Goal: Task Accomplishment & Management: Use online tool/utility

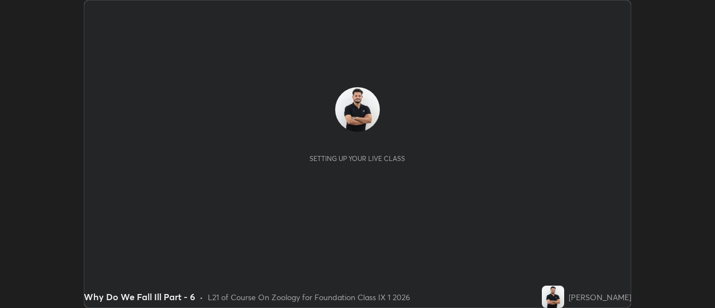
scroll to position [308, 715]
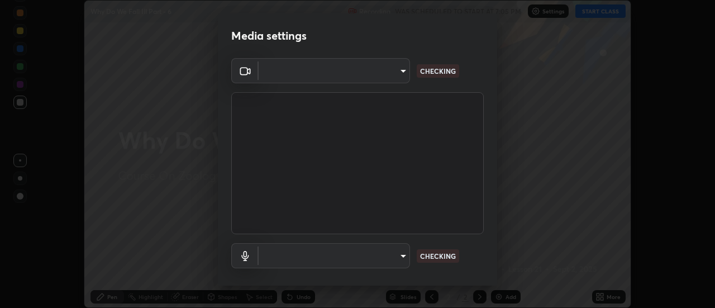
type input "751d449d604e4b96ecedde1e1f6f716fb17d1e84b34bafc94373a3023f52de87"
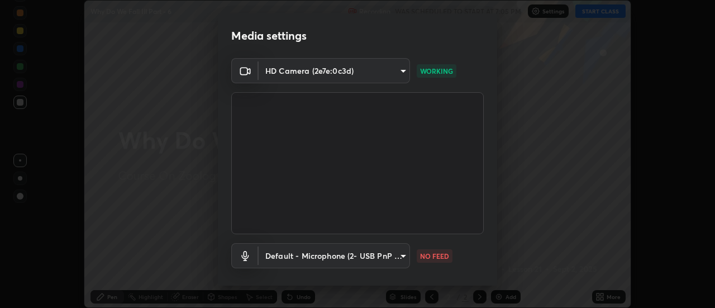
click at [398, 258] on body "Erase all Why Do We Fall Ill Part - 6 Recording WAS SCHEDULED TO START AT 7:05 …" at bounding box center [357, 154] width 715 height 308
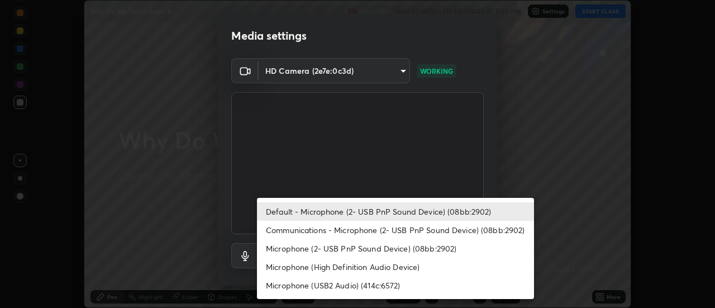
click at [386, 229] on li "Communications - Microphone (2- USB PnP Sound Device) (08bb:2902)" at bounding box center [395, 230] width 277 height 18
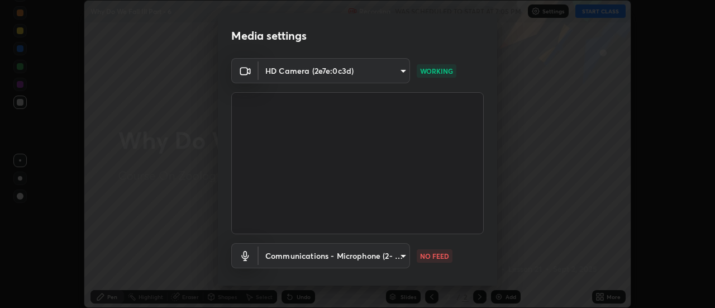
click at [392, 257] on body "Erase all Why Do We Fall Ill Part - 6 Recording WAS SCHEDULED TO START AT 7:05 …" at bounding box center [357, 154] width 715 height 308
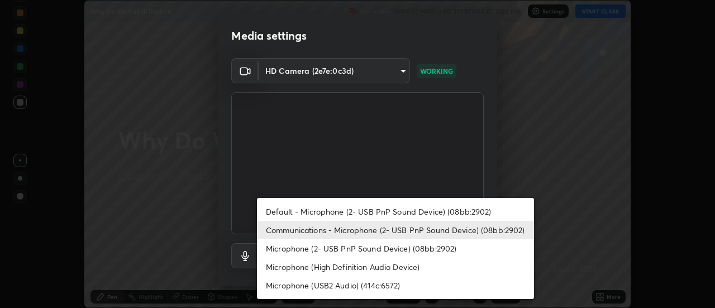
click at [393, 208] on li "Default - Microphone (2- USB PnP Sound Device) (08bb:2902)" at bounding box center [395, 211] width 277 height 18
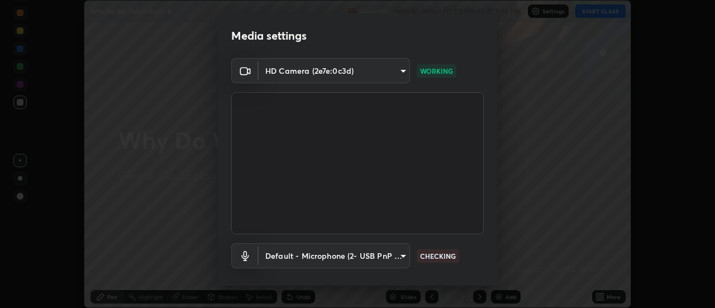
type input "default"
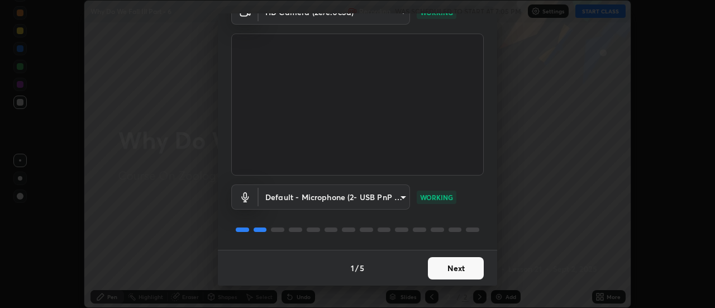
click at [466, 270] on button "Next" at bounding box center [456, 268] width 56 height 22
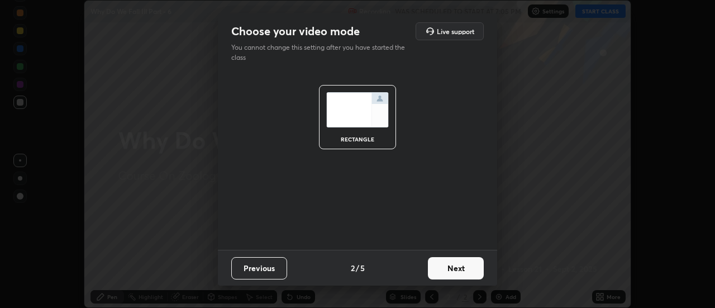
scroll to position [0, 0]
click at [469, 267] on button "Next" at bounding box center [456, 268] width 56 height 22
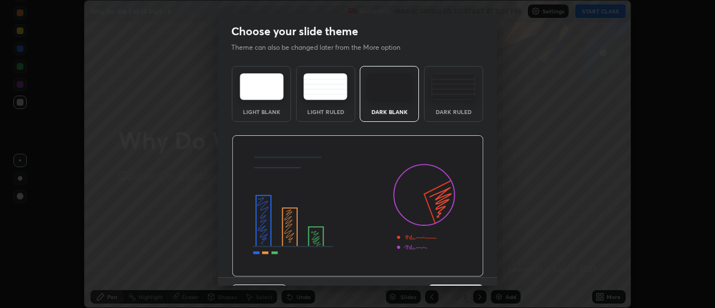
scroll to position [27, 0]
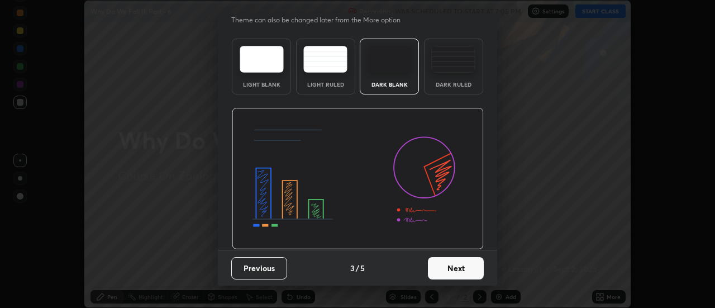
click at [475, 268] on button "Next" at bounding box center [456, 268] width 56 height 22
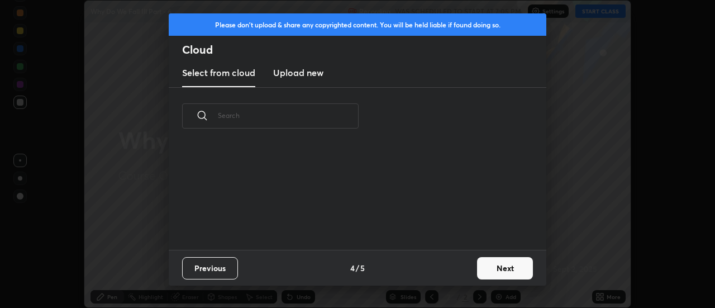
click at [484, 269] on button "Next" at bounding box center [505, 268] width 56 height 22
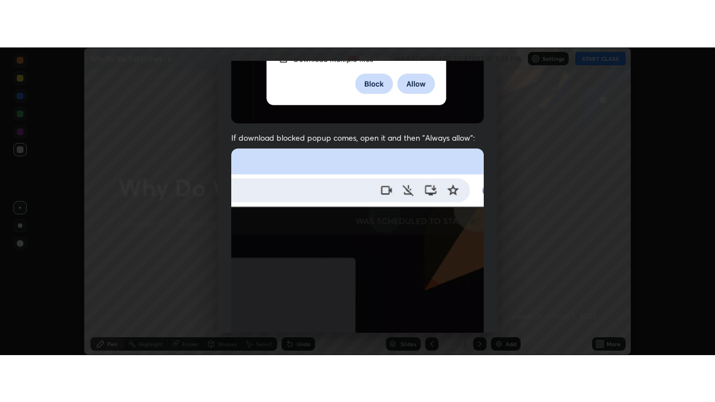
scroll to position [287, 0]
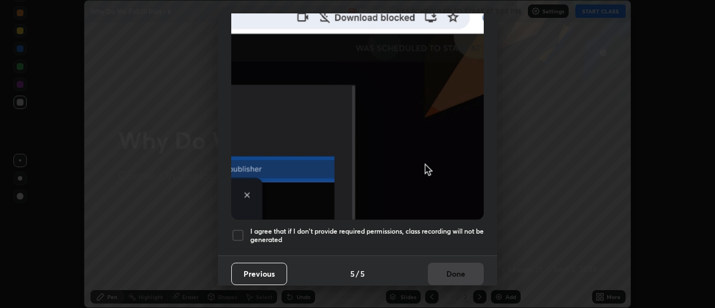
click at [240, 229] on div at bounding box center [237, 235] width 13 height 13
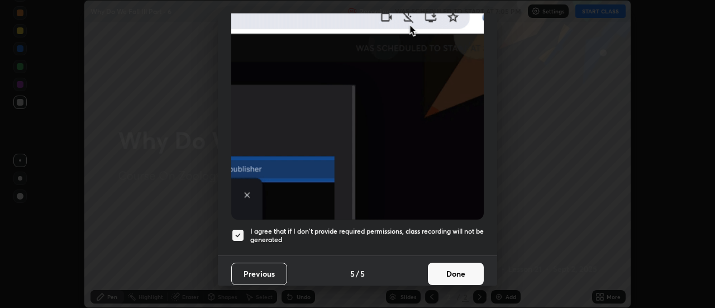
click at [449, 275] on button "Done" at bounding box center [456, 274] width 56 height 22
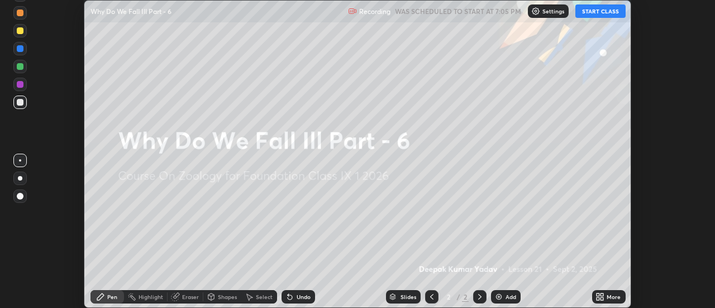
click at [602, 294] on icon at bounding box center [602, 294] width 3 height 3
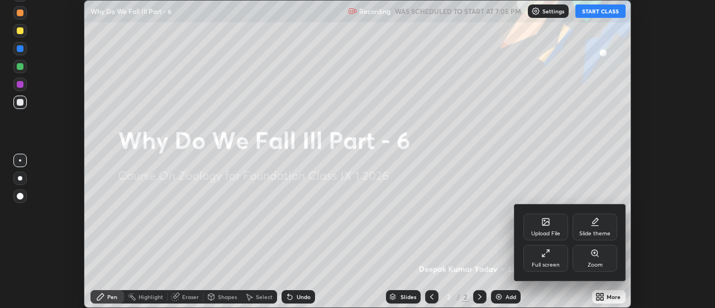
click at [554, 263] on div "Full screen" at bounding box center [546, 265] width 28 height 6
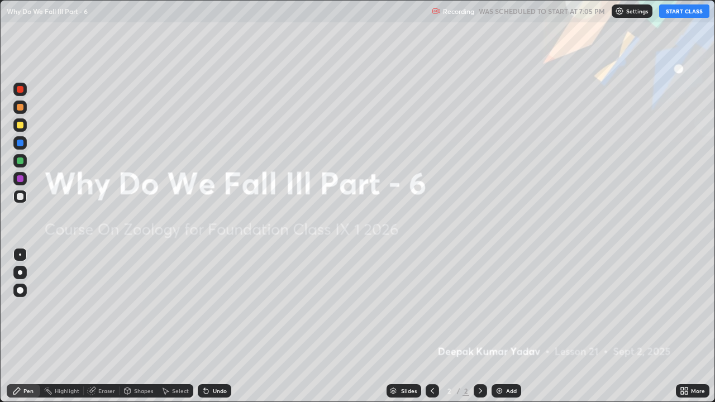
scroll to position [402, 715]
click at [500, 307] on img at bounding box center [499, 391] width 9 height 9
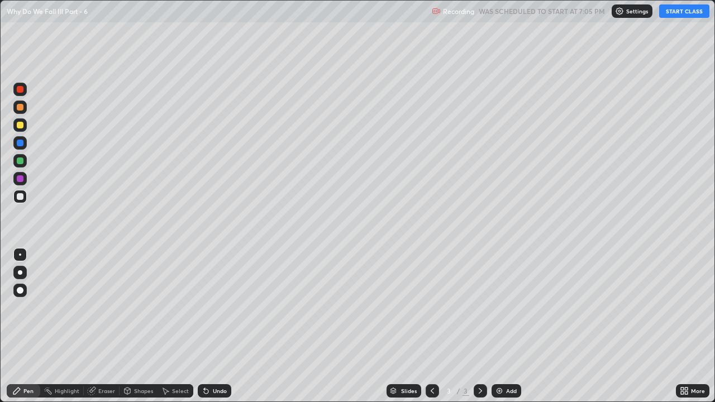
click at [34, 307] on div "Pen" at bounding box center [24, 390] width 34 height 13
click at [687, 13] on button "START CLASS" at bounding box center [684, 10] width 50 height 13
click at [24, 288] on div at bounding box center [19, 290] width 13 height 13
click at [22, 123] on div at bounding box center [20, 125] width 7 height 7
click at [501, 307] on img at bounding box center [499, 391] width 9 height 9
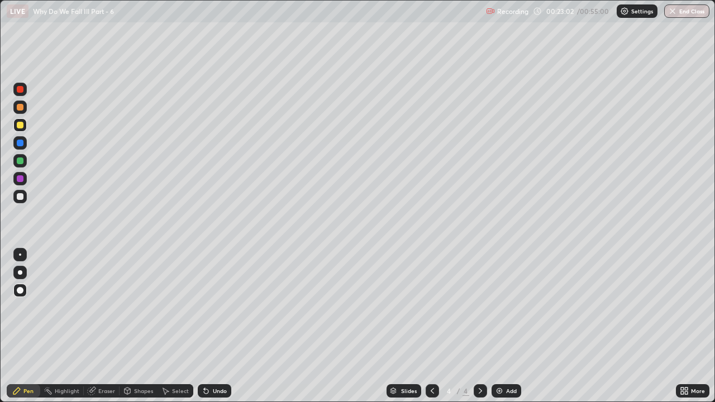
click at [22, 163] on div at bounding box center [20, 161] width 7 height 7
click at [691, 12] on button "End Class" at bounding box center [686, 10] width 45 height 13
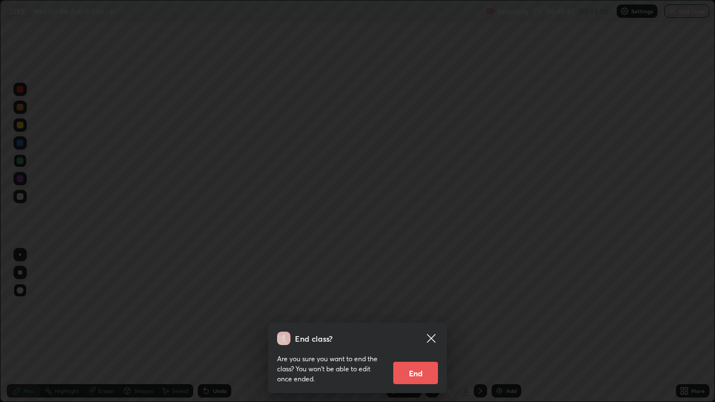
click at [432, 307] on button "End" at bounding box center [415, 373] width 45 height 22
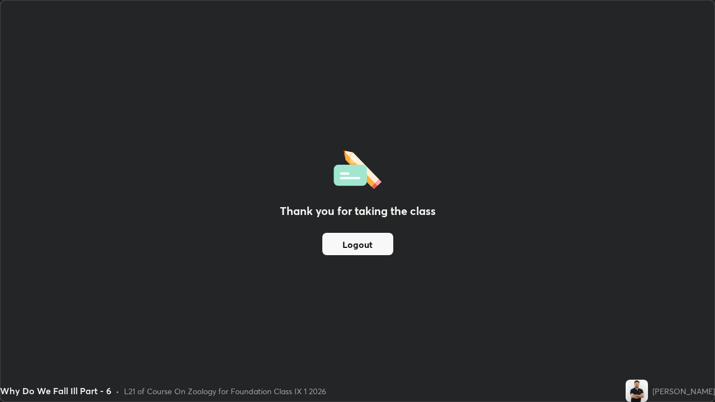
click at [377, 245] on button "Logout" at bounding box center [357, 244] width 71 height 22
